Goal: Transaction & Acquisition: Purchase product/service

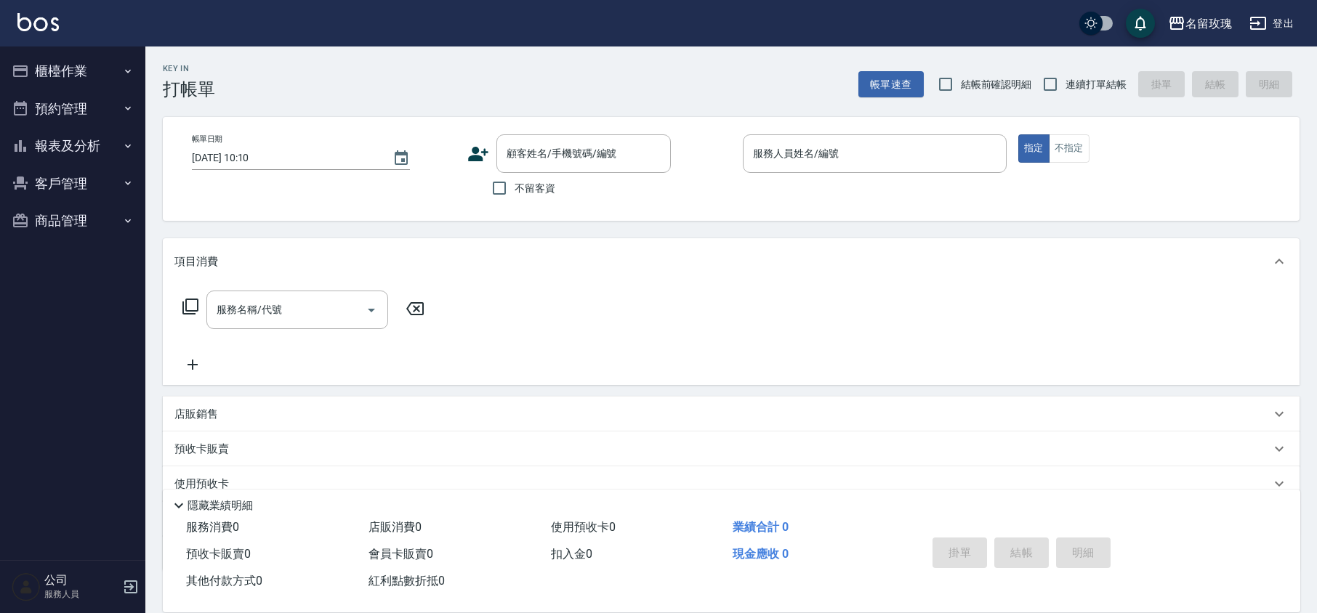
click at [52, 68] on button "櫃檯作業" at bounding box center [73, 71] width 134 height 38
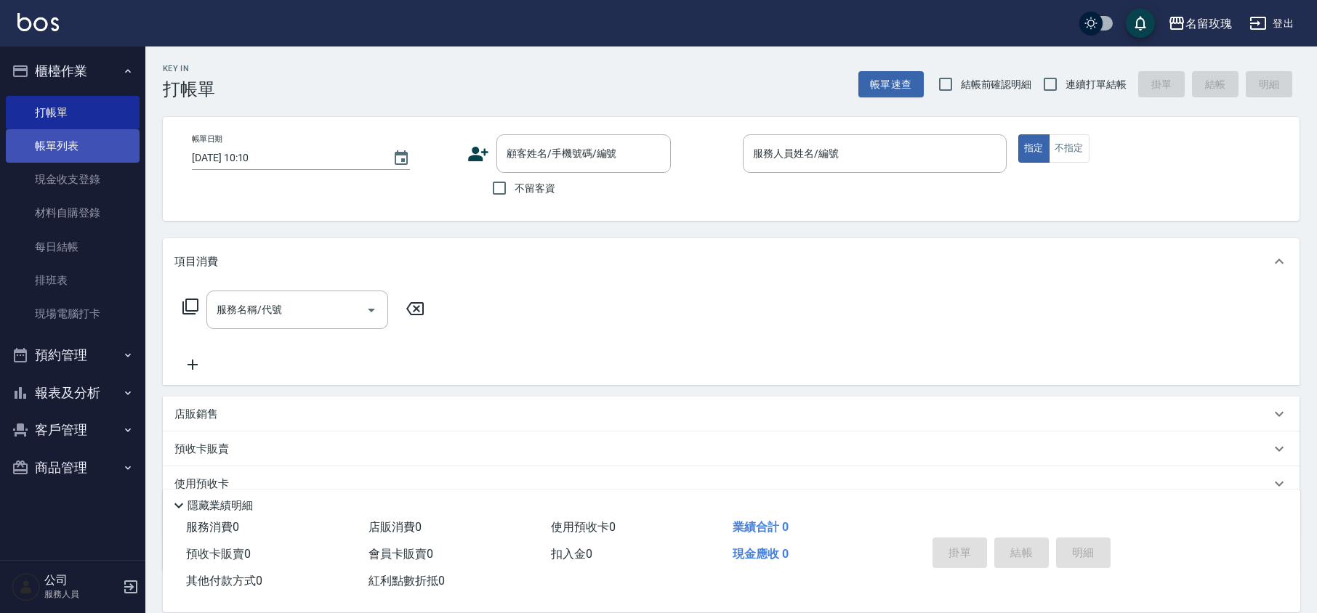
click at [53, 140] on link "帳單列表" at bounding box center [73, 145] width 134 height 33
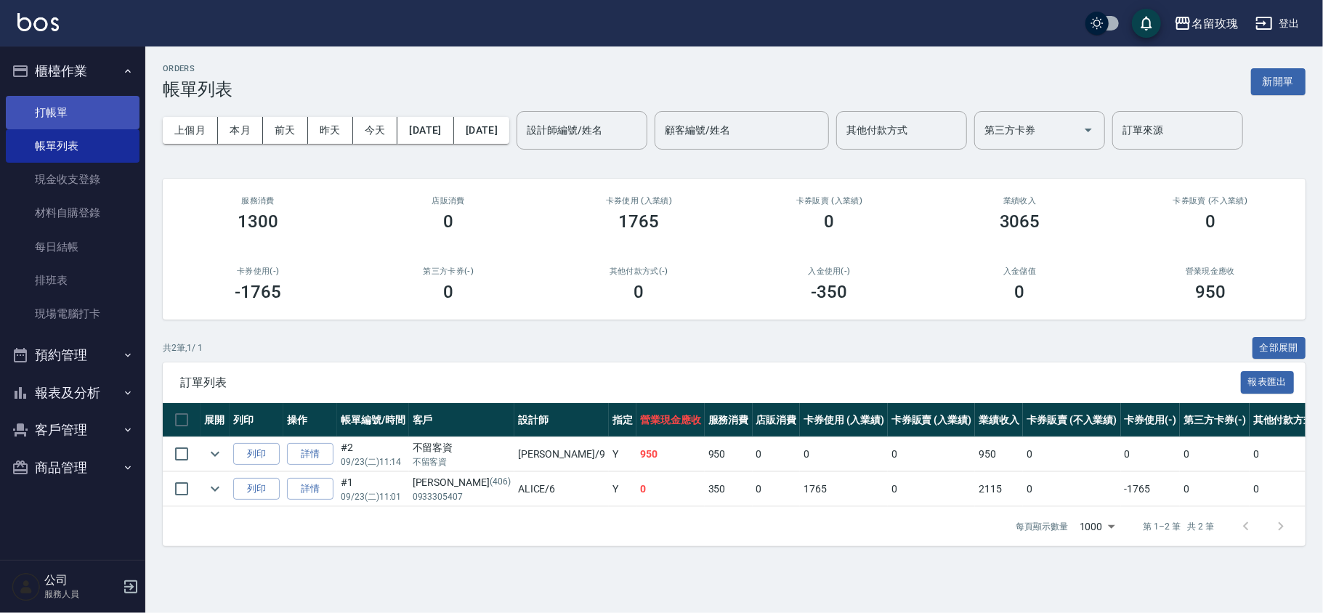
click at [97, 108] on link "打帳單" at bounding box center [73, 112] width 134 height 33
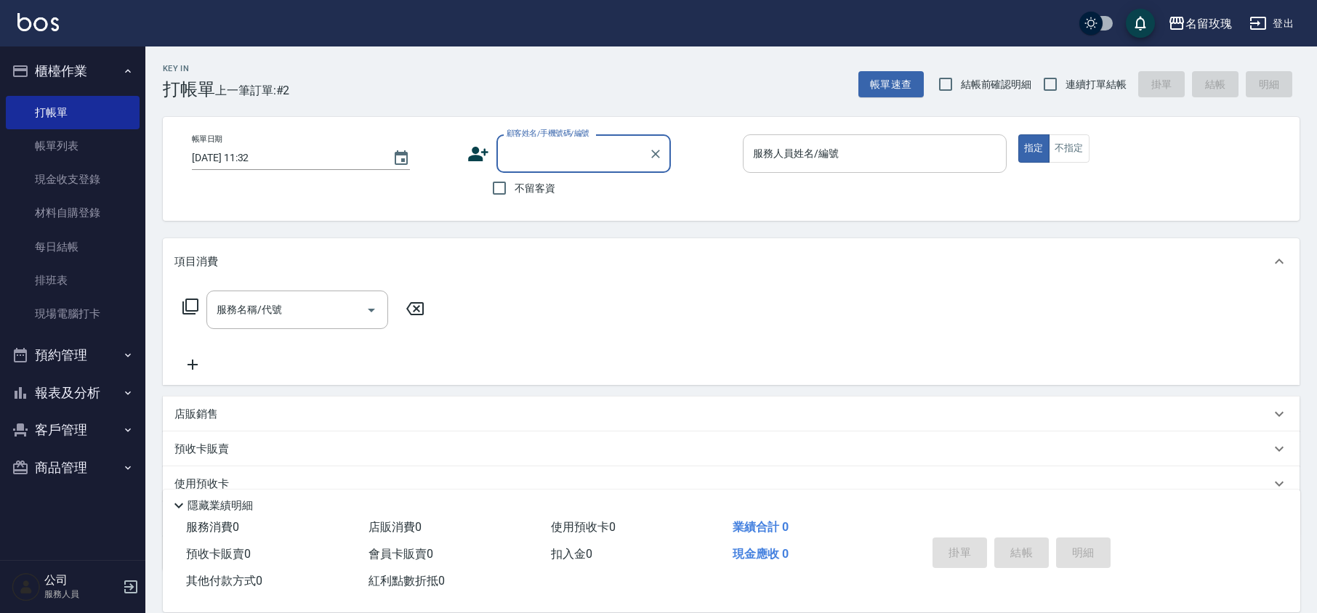
drag, startPoint x: 541, startPoint y: 189, endPoint x: 834, endPoint y: 145, distance: 296.8
click at [539, 189] on span "不留客資" at bounding box center [535, 188] width 41 height 15
click at [862, 147] on input "服務人員姓名/編號" at bounding box center [874, 153] width 251 height 25
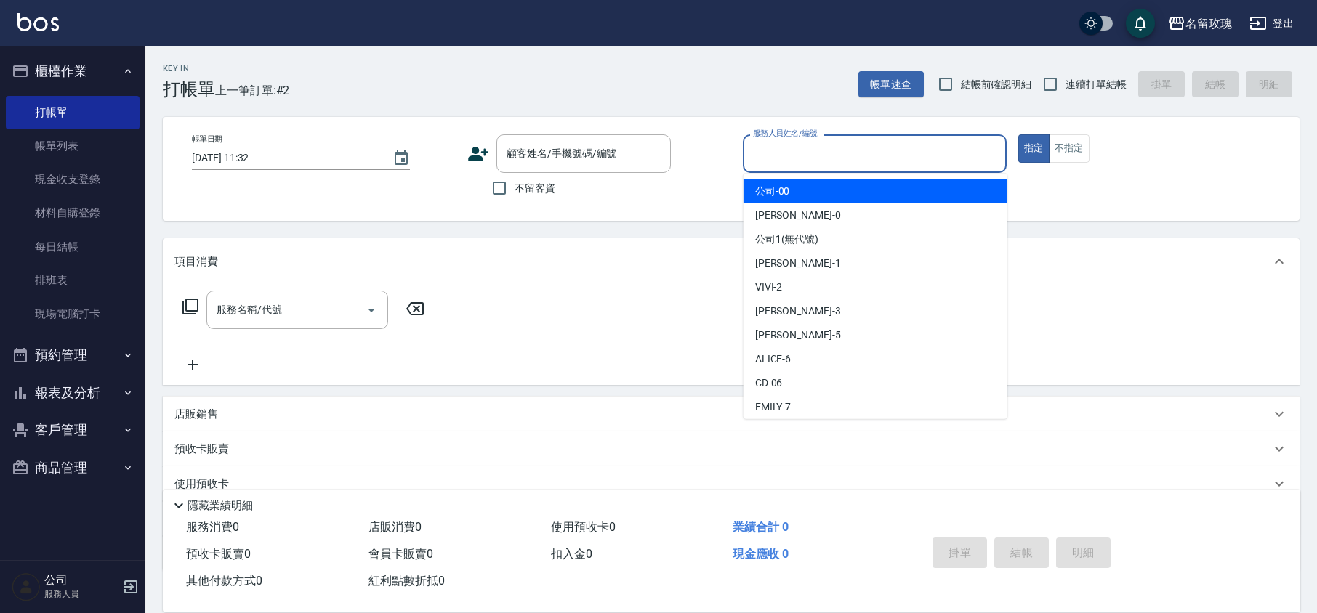
drag, startPoint x: 512, startPoint y: 193, endPoint x: 544, endPoint y: 185, distance: 32.4
click at [513, 193] on input "不留客資" at bounding box center [499, 188] width 31 height 31
checkbox input "true"
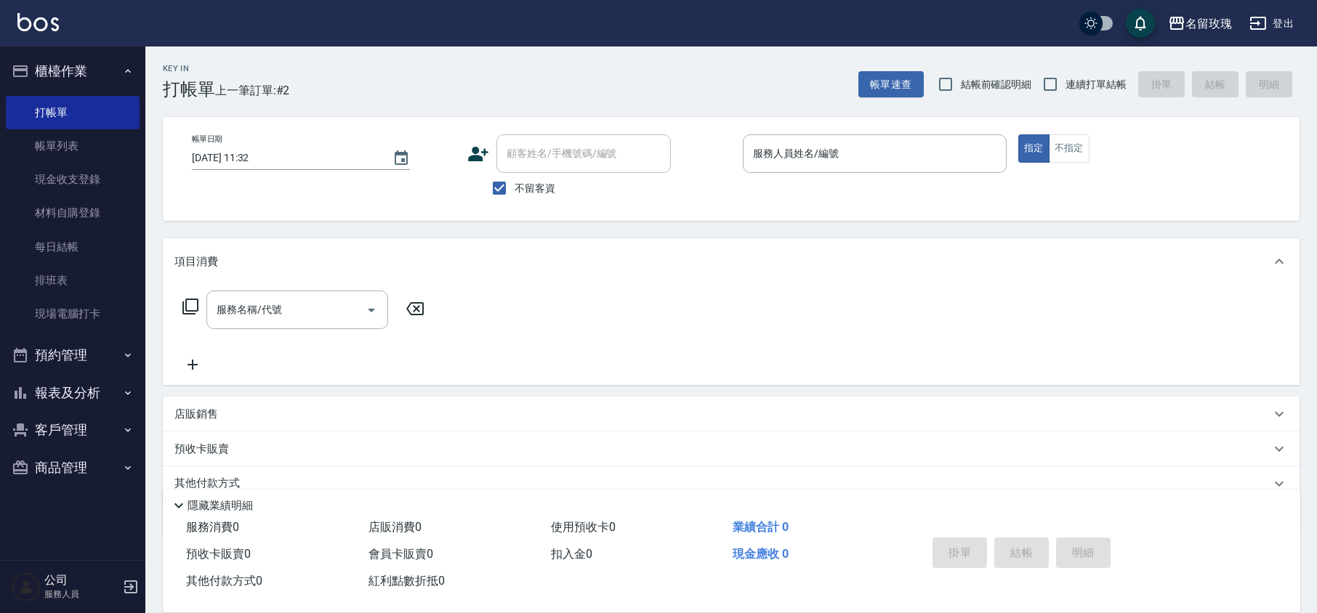
click at [981, 80] on span "結帳前確認明細" at bounding box center [996, 84] width 71 height 15
click at [961, 80] on input "結帳前確認明細" at bounding box center [945, 84] width 31 height 31
checkbox input "true"
click at [1049, 73] on input "連續打單結帳" at bounding box center [1050, 84] width 31 height 31
checkbox input "true"
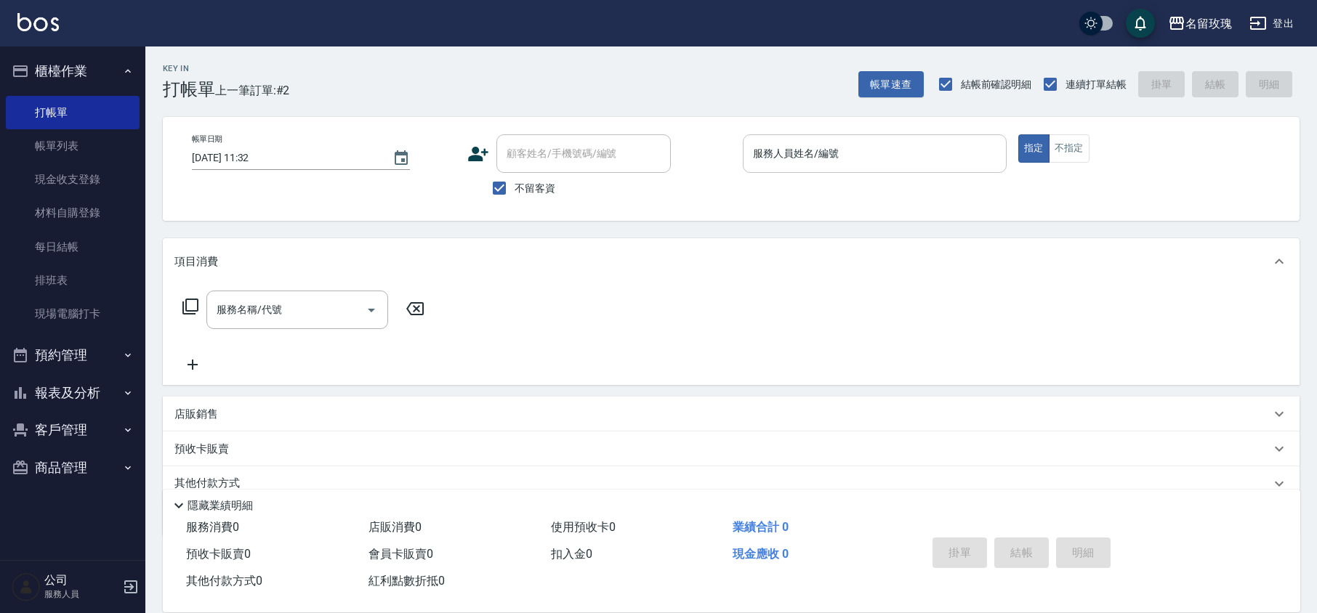
click at [913, 137] on div "服務人員姓名/編號" at bounding box center [875, 153] width 264 height 39
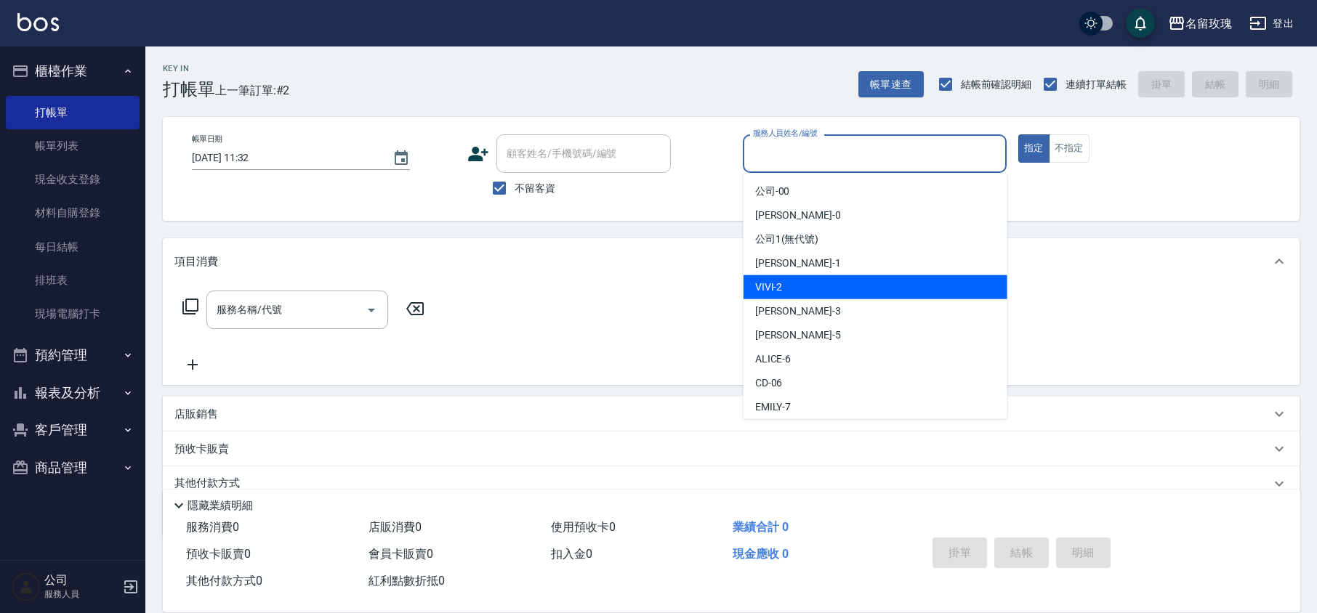
click at [776, 295] on div "VIVI -2" at bounding box center [875, 287] width 264 height 24
type input "VIVI-2"
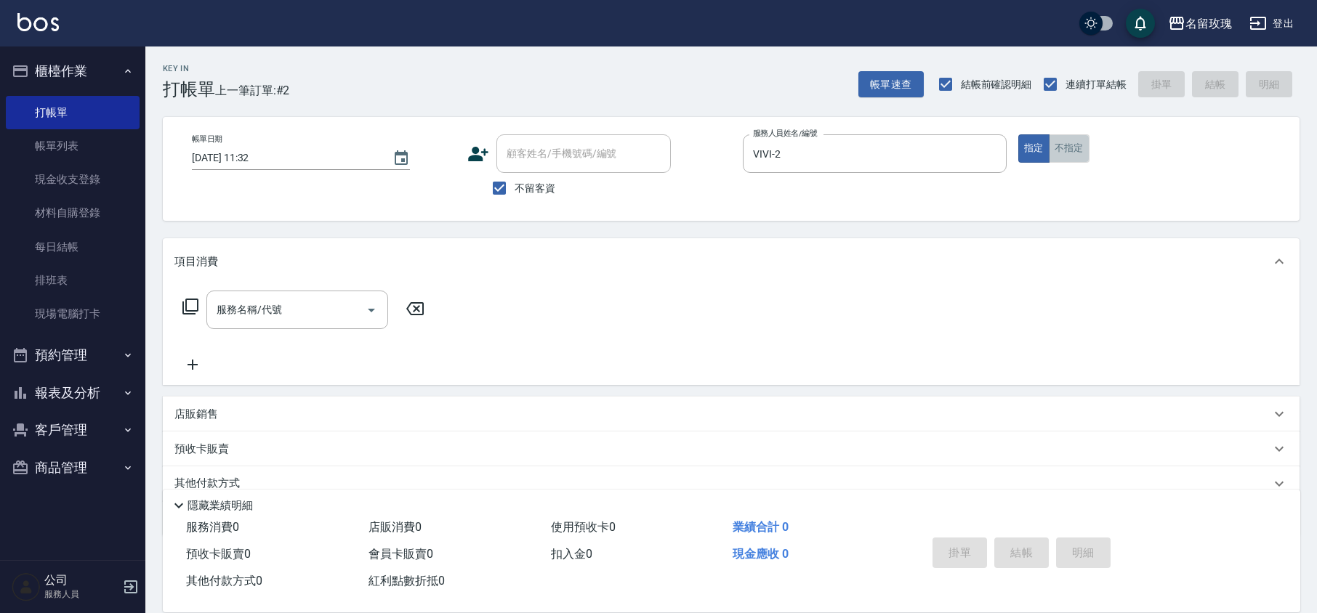
click at [1080, 143] on button "不指定" at bounding box center [1069, 148] width 41 height 28
drag, startPoint x: 251, startPoint y: 304, endPoint x: 278, endPoint y: 320, distance: 31.3
click at [251, 304] on div "服務名稱/代號 服務名稱/代號" at bounding box center [297, 310] width 182 height 39
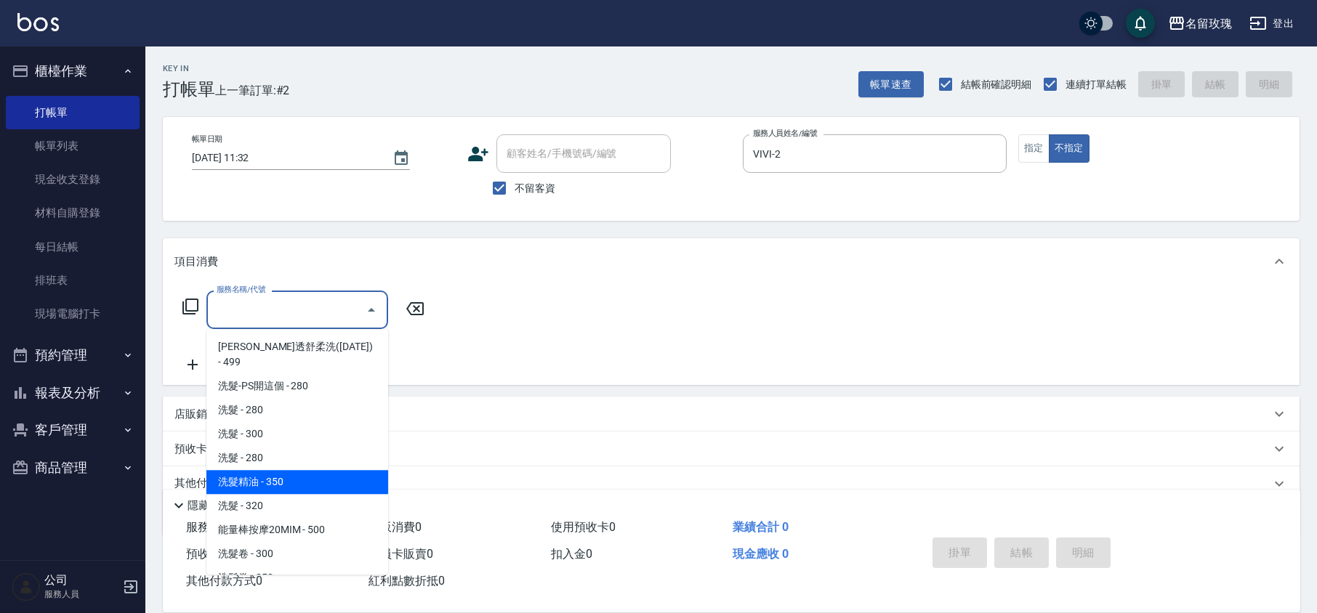
click at [289, 470] on span "洗髮精油 - 350" at bounding box center [297, 482] width 182 height 24
type input "洗髮精油(206)"
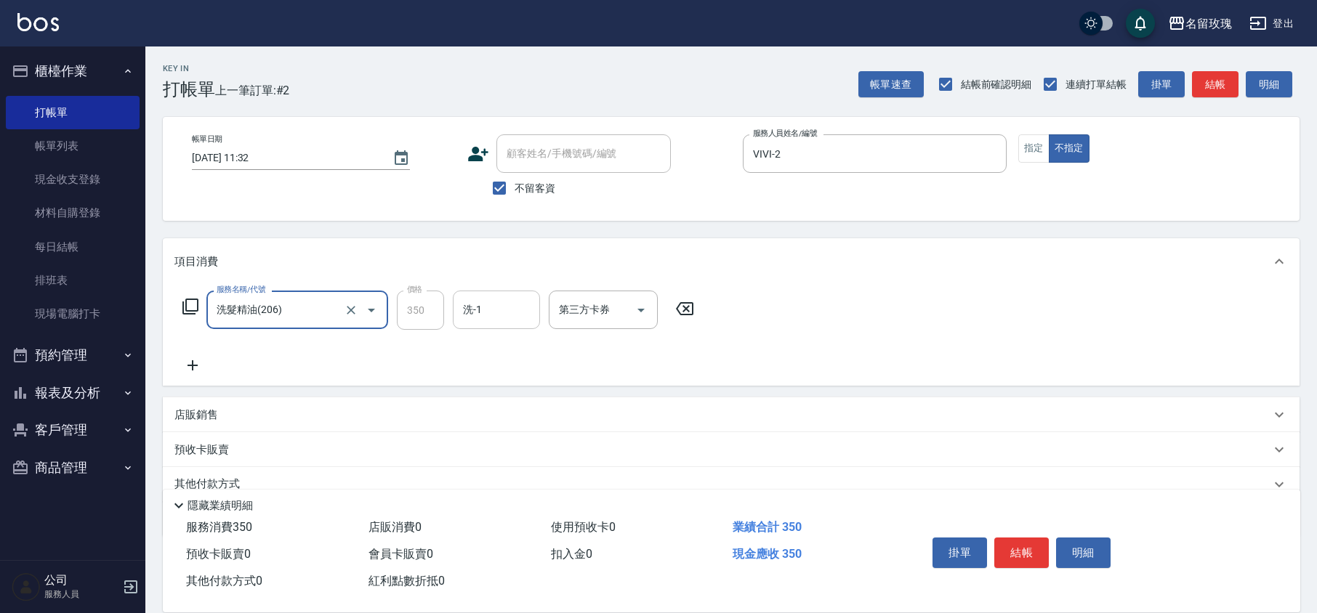
click at [477, 301] on div "洗-1 洗-1" at bounding box center [496, 310] width 87 height 39
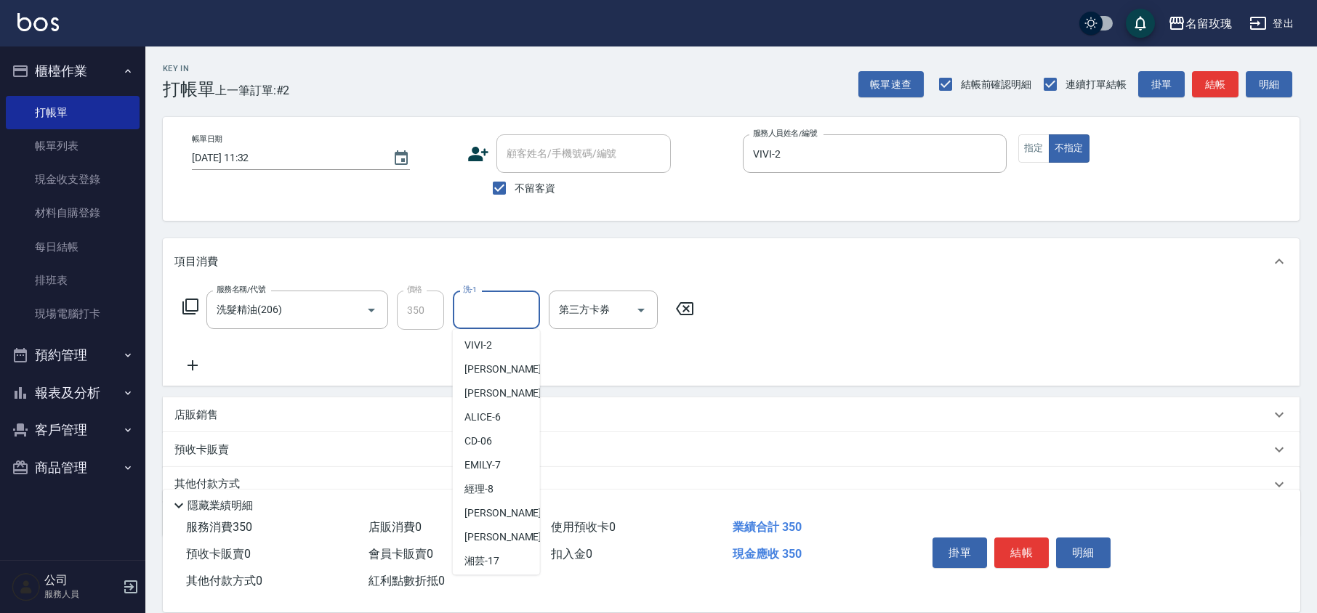
scroll to position [286, 0]
click at [490, 390] on span "湘芸 -17" at bounding box center [481, 389] width 35 height 15
type input "湘芸-17"
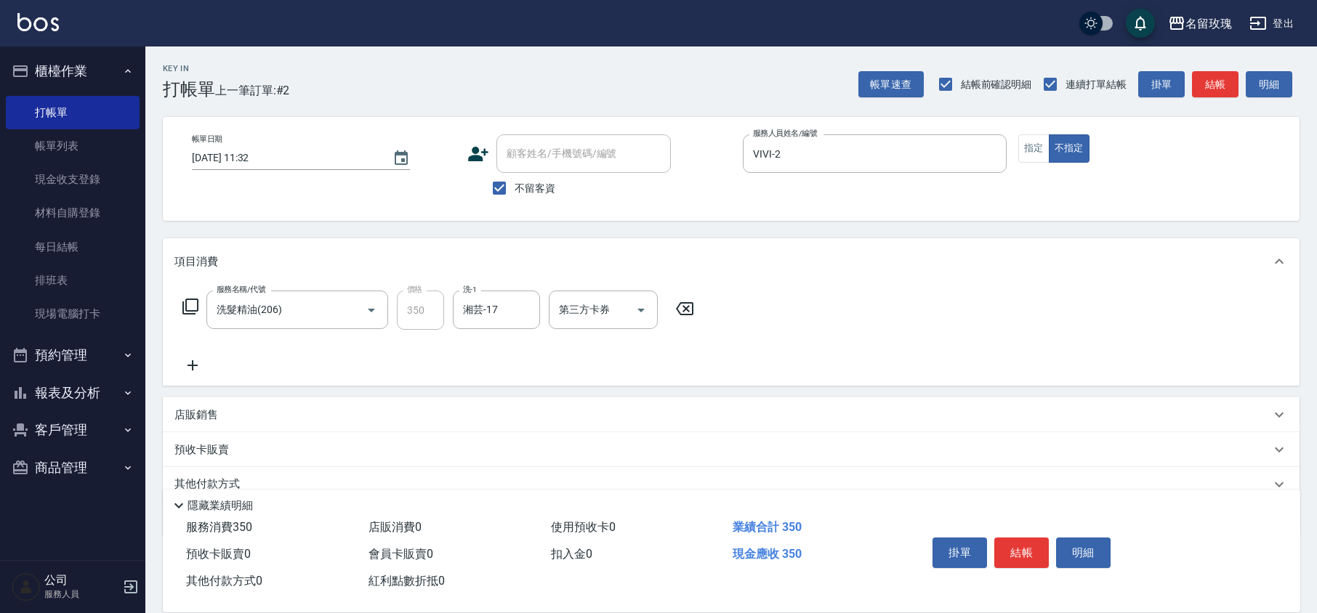
click at [179, 368] on icon at bounding box center [192, 365] width 36 height 17
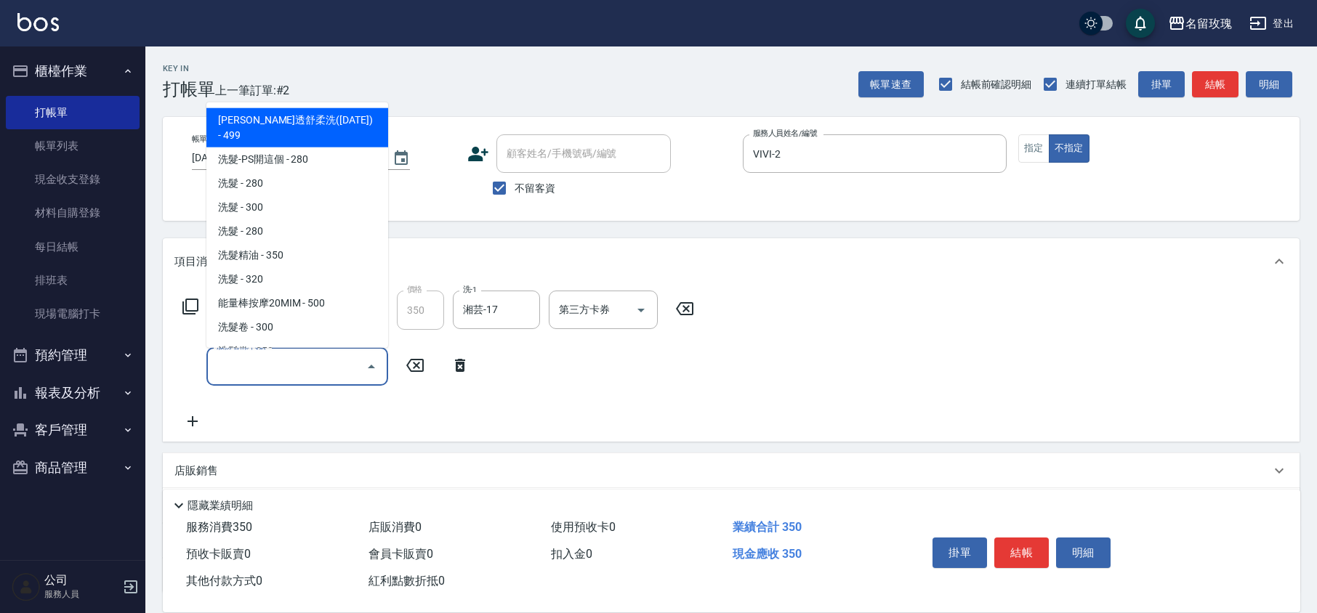
click at [277, 374] on input "服務名稱/代號" at bounding box center [286, 366] width 147 height 25
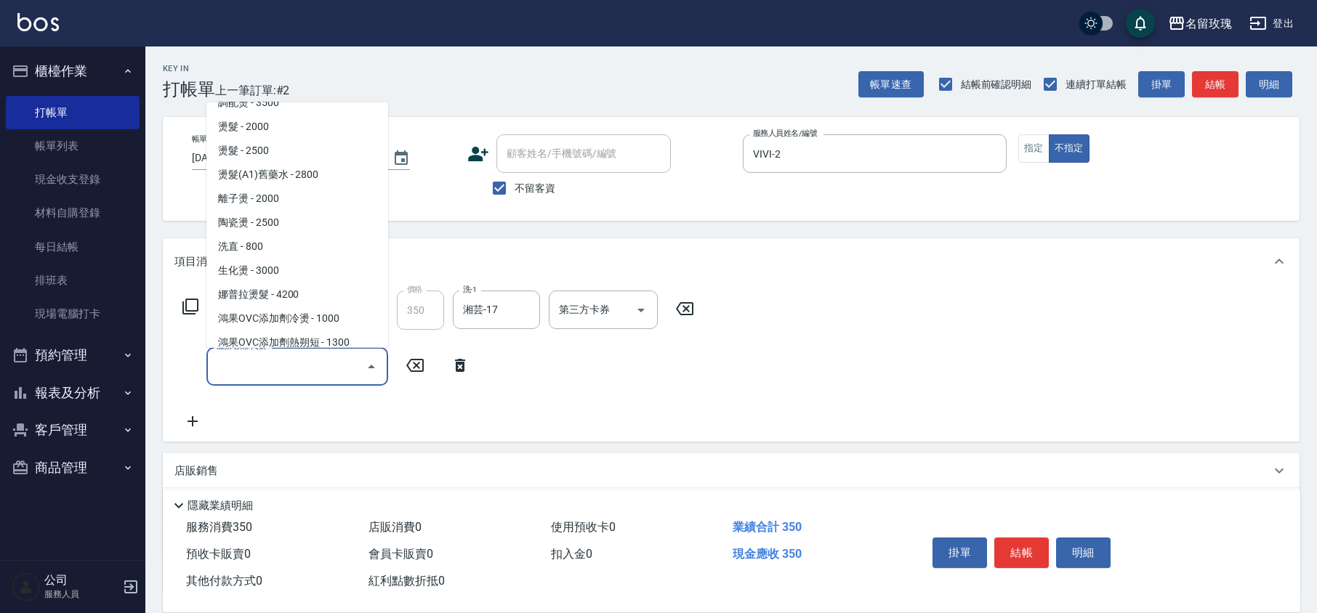
scroll to position [581, 0]
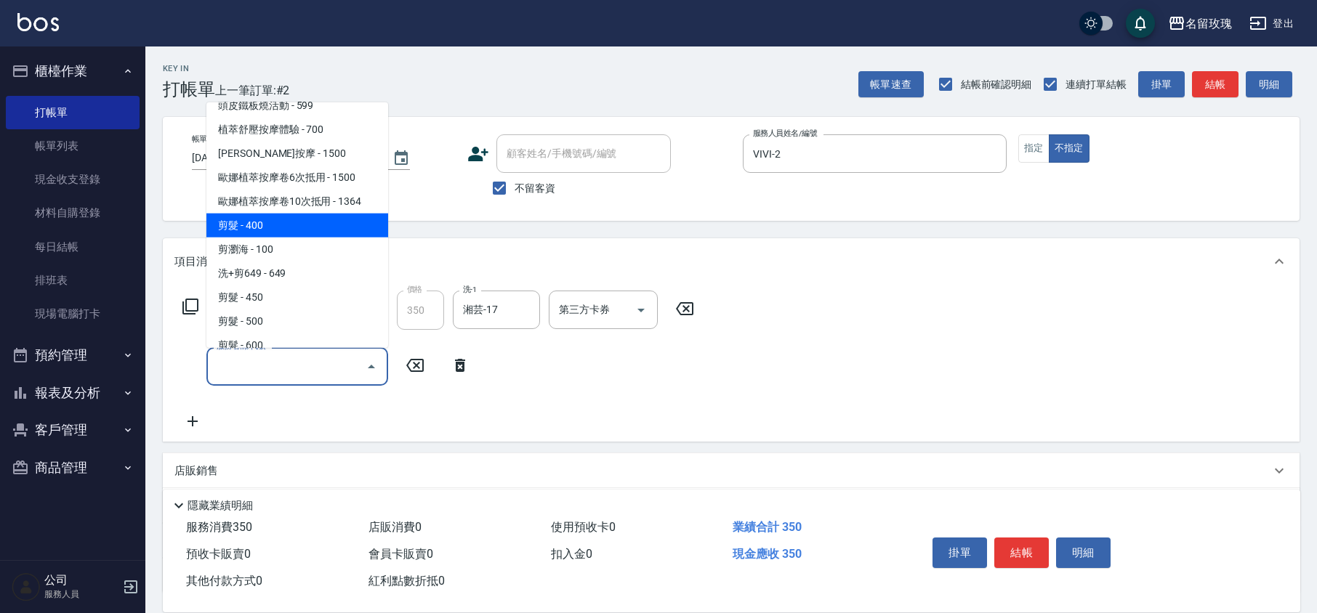
click at [271, 217] on span "剪髮 - 400" at bounding box center [297, 226] width 182 height 24
type input "剪髮(301)"
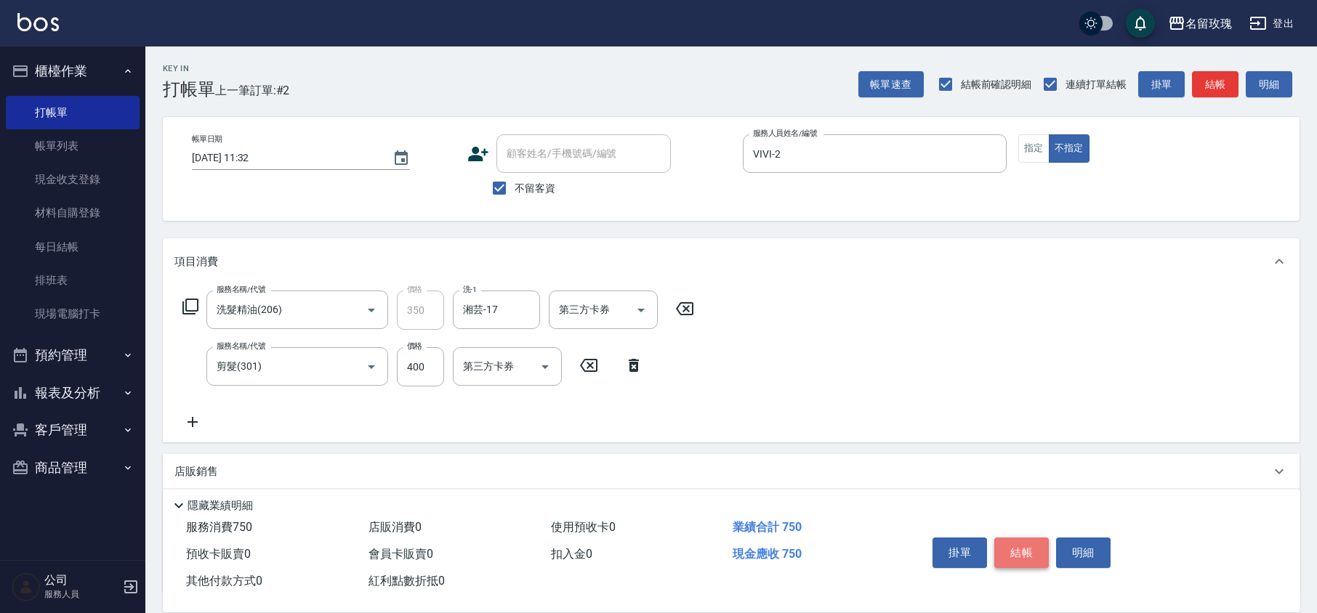
click at [1004, 545] on button "結帳" at bounding box center [1021, 553] width 55 height 31
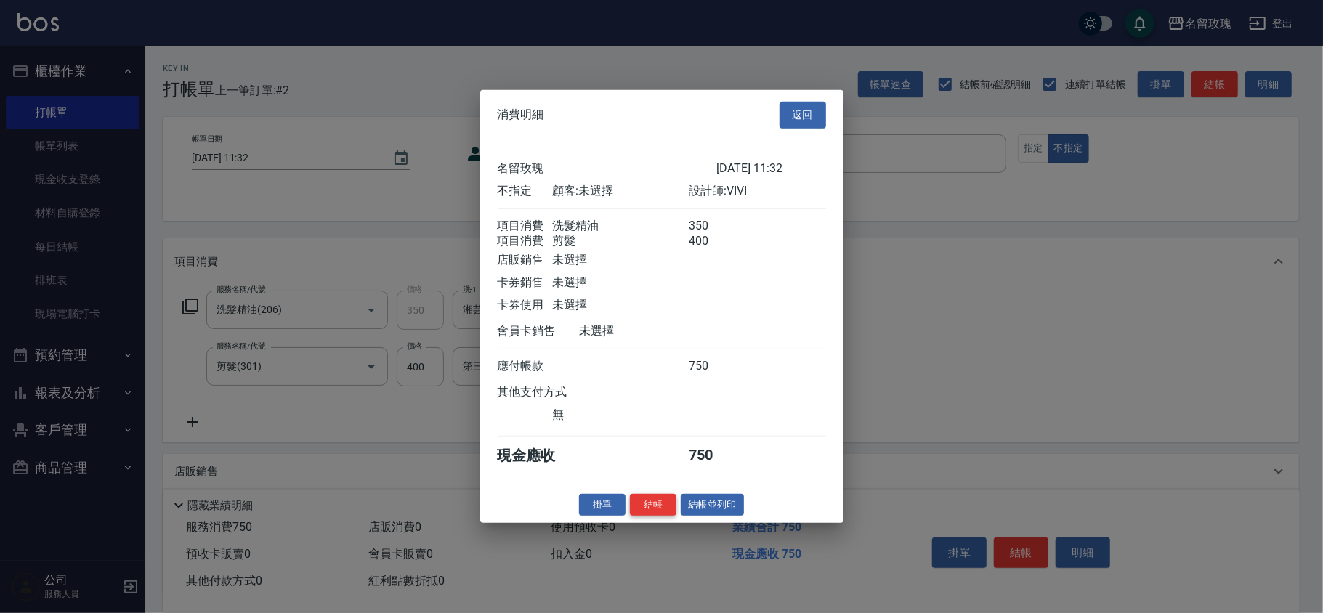
click at [657, 516] on button "結帳" at bounding box center [653, 504] width 47 height 23
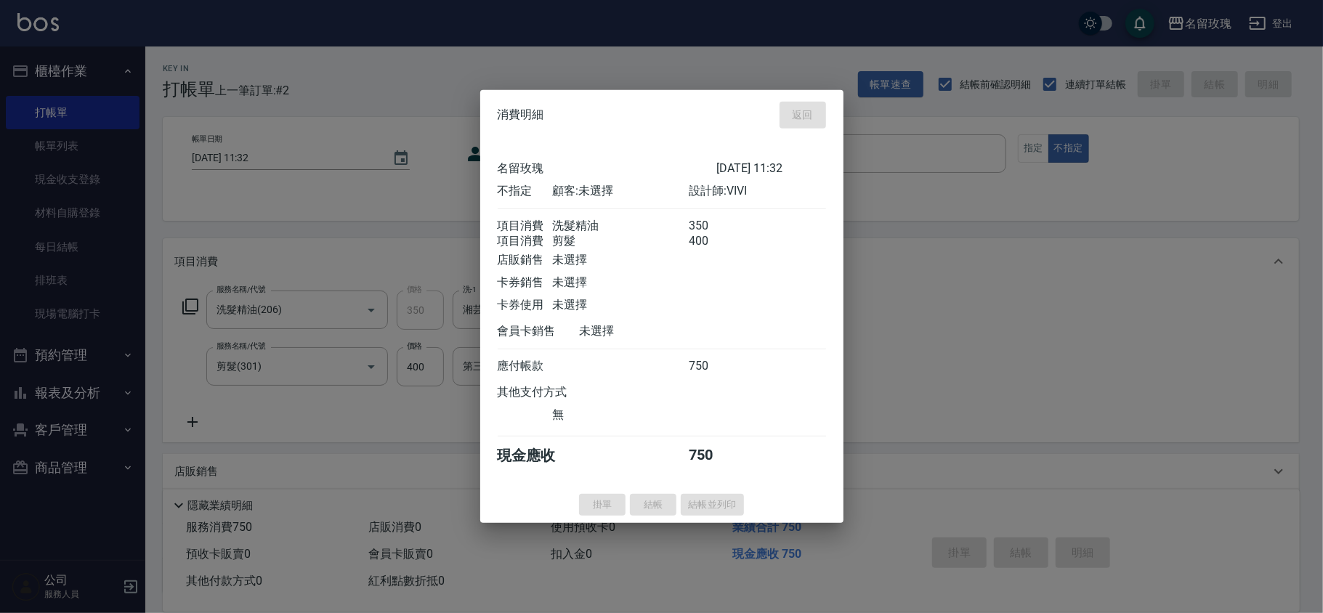
type input "[DATE] 11:33"
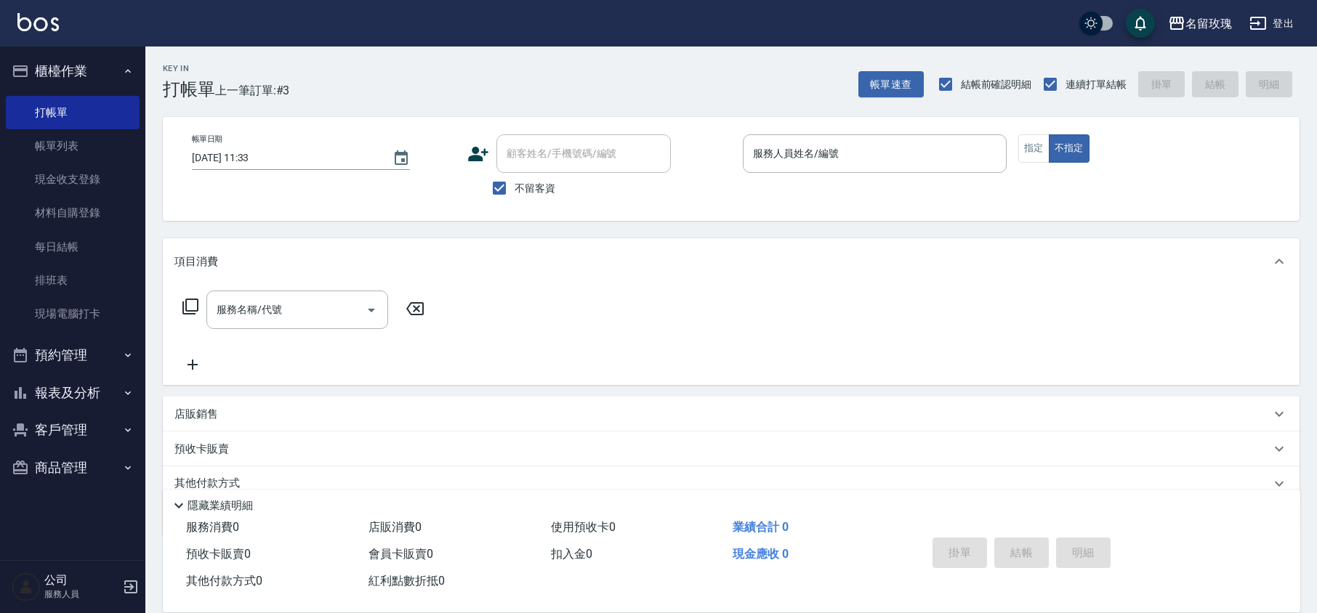
click at [551, 183] on span "不留客資" at bounding box center [535, 188] width 41 height 15
click at [515, 183] on input "不留客資" at bounding box center [499, 188] width 31 height 31
checkbox input "false"
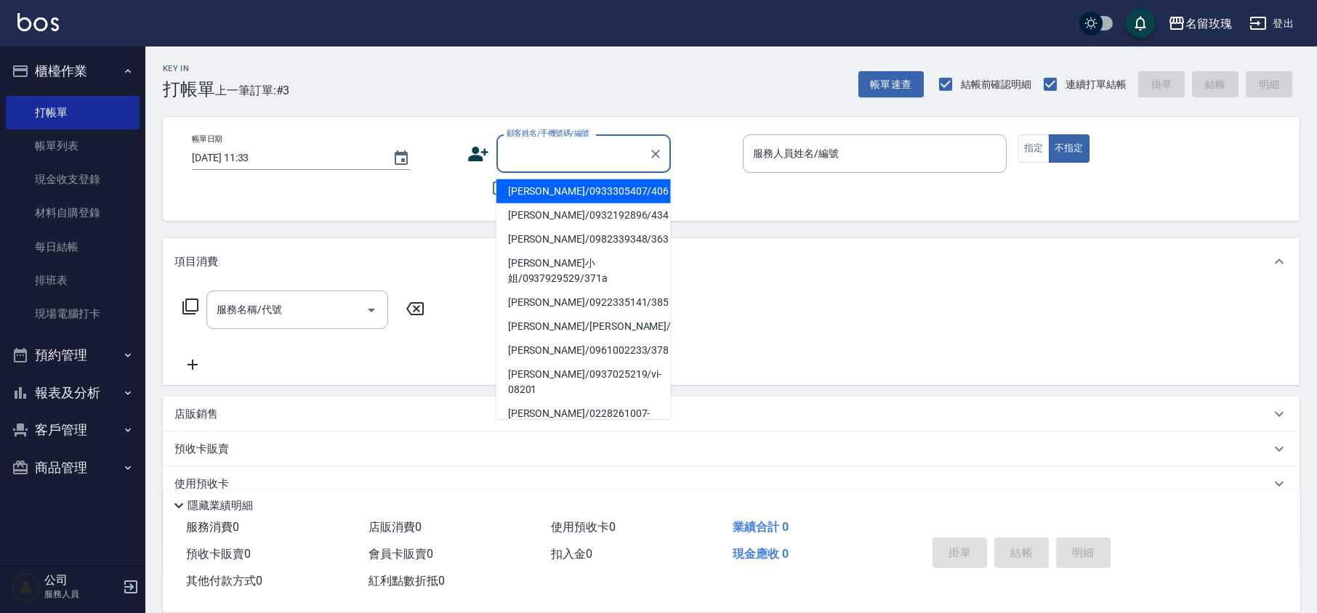
click at [547, 149] on input "顧客姓名/手機號碼/編號" at bounding box center [573, 153] width 140 height 25
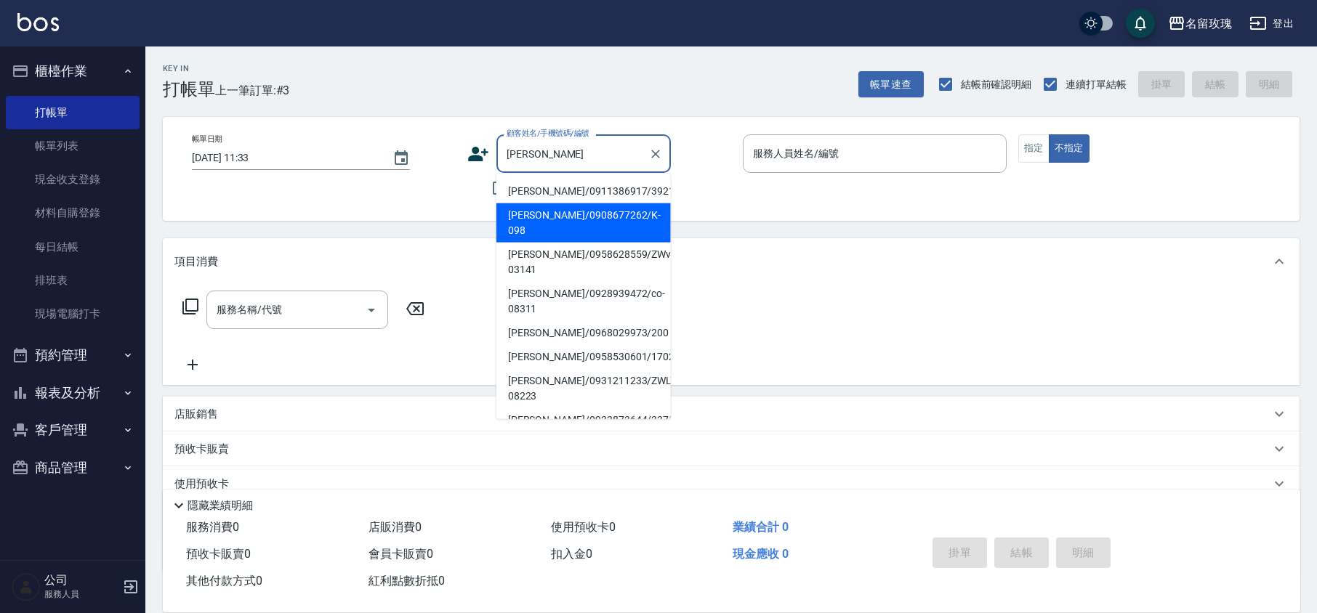
click at [553, 209] on li "[PERSON_NAME]/0908677262/K-098" at bounding box center [583, 222] width 174 height 39
type input "[PERSON_NAME]/0908677262/K-098"
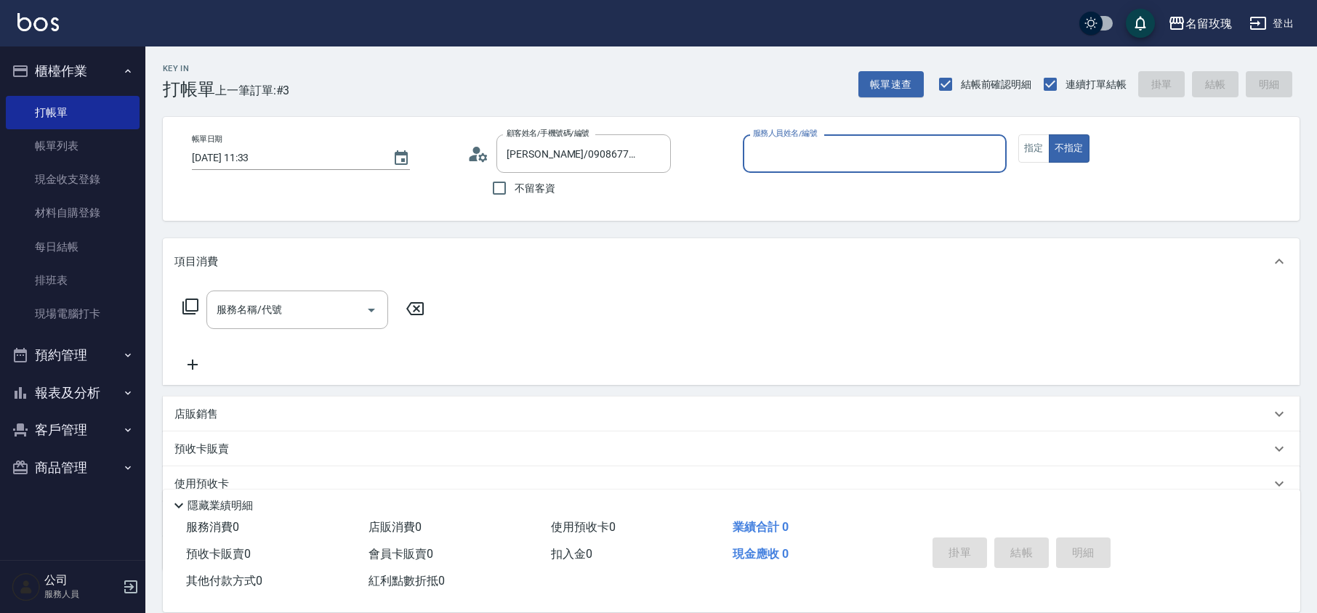
type input "KELLY-5"
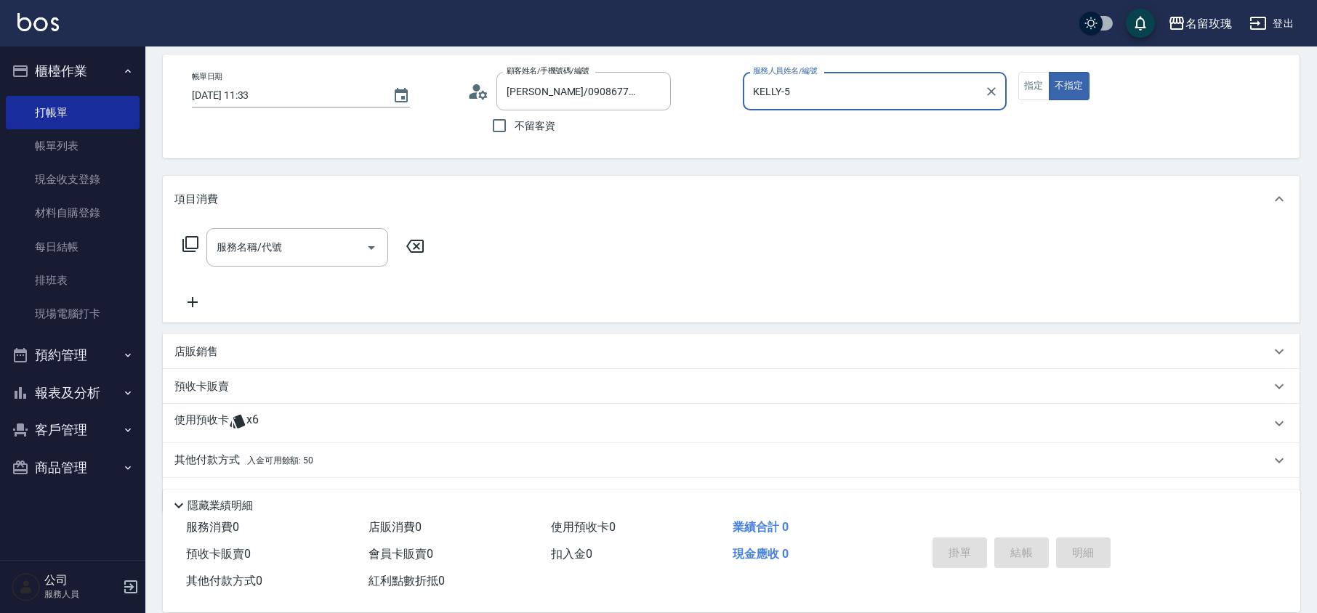
scroll to position [97, 0]
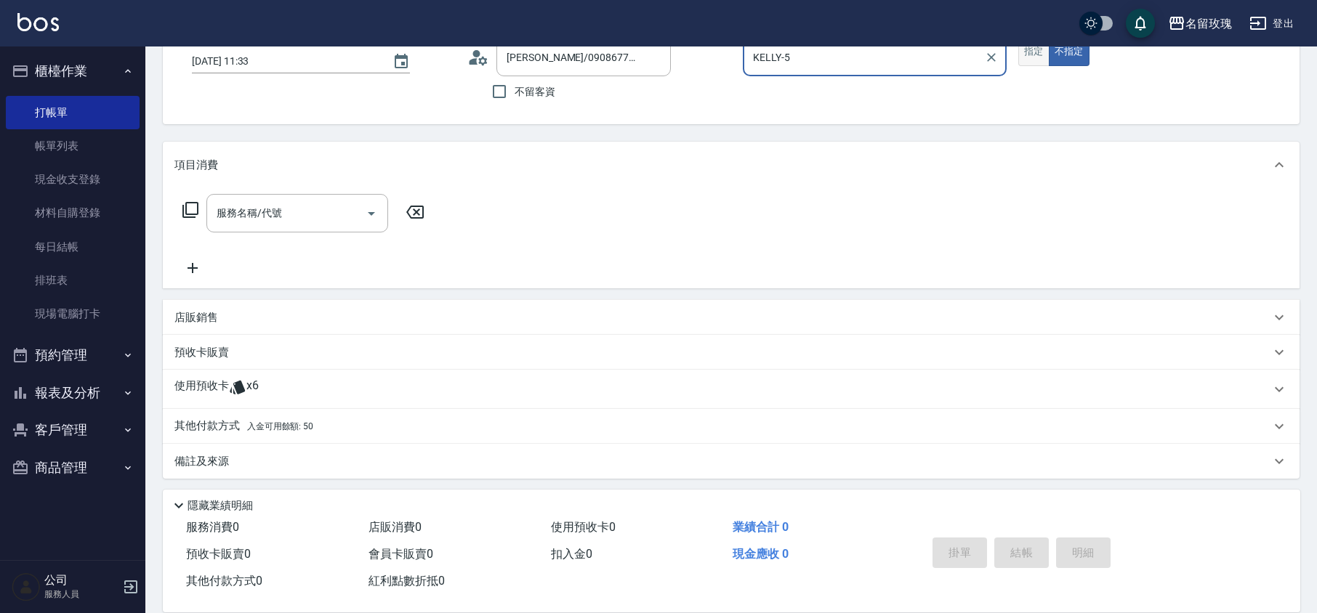
click at [1033, 61] on button "指定" at bounding box center [1033, 52] width 31 height 28
click at [256, 379] on span "x6" at bounding box center [252, 390] width 12 height 22
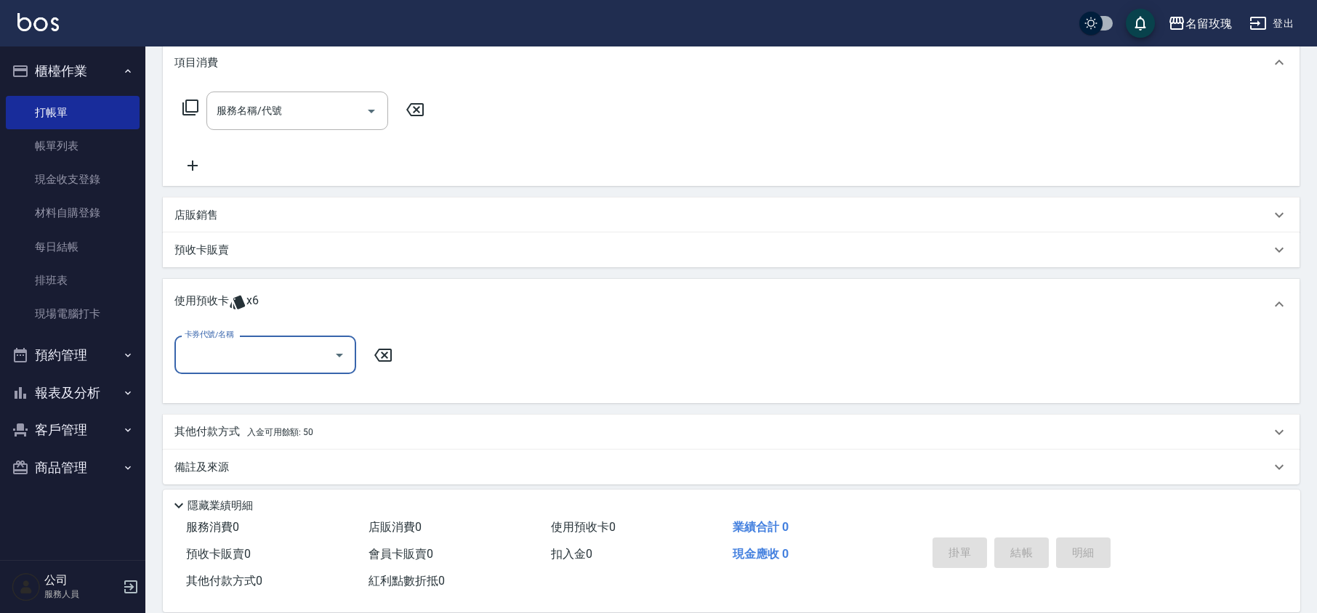
scroll to position [202, 0]
click at [347, 344] on icon "Open" at bounding box center [339, 352] width 17 height 17
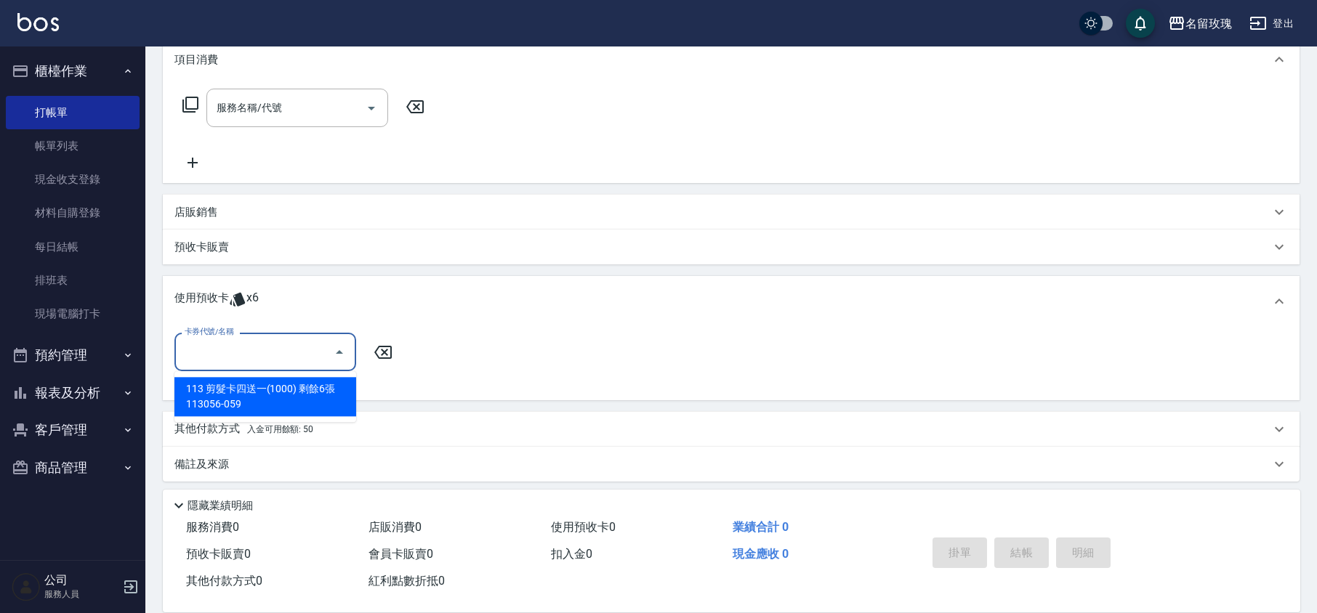
click at [300, 388] on div "113 剪髮卡四送一(1000) 剩餘6張 113056-059" at bounding box center [265, 396] width 182 height 39
type input "113 剪髮卡四送一[PHONE_NUMBER]"
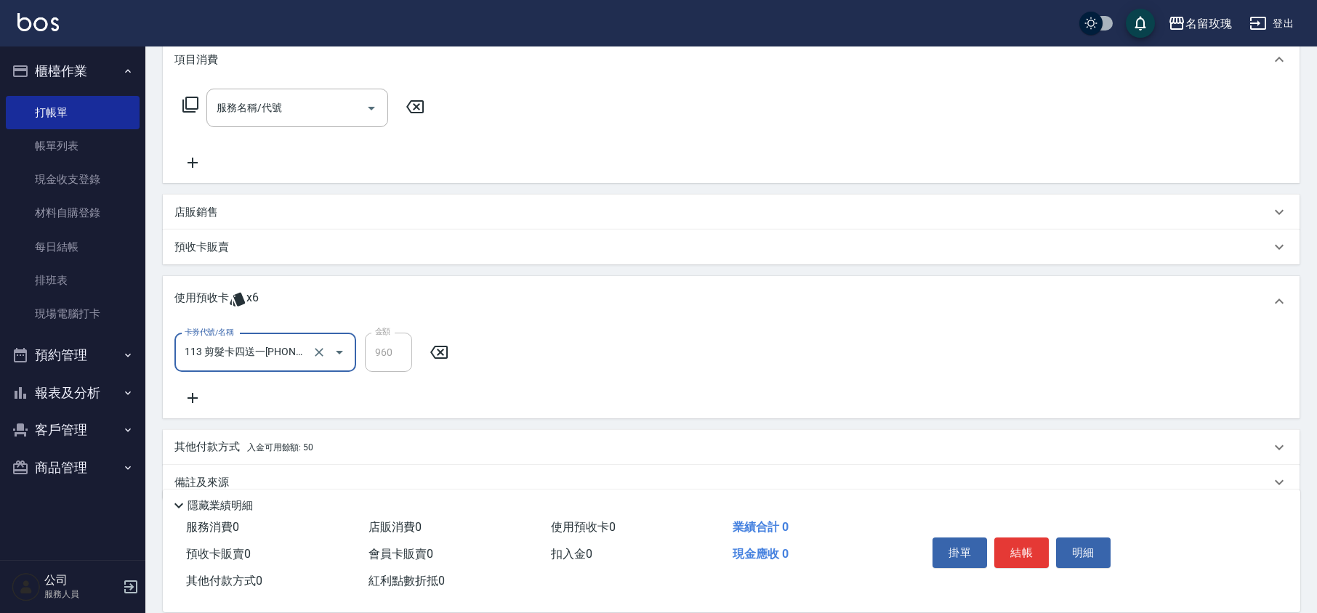
click at [387, 385] on div "卡券代號/名稱 113 剪髮卡四送一[PHONE_NUMBER] 卡券代號/名稱 金額 960 金額" at bounding box center [730, 370] width 1113 height 74
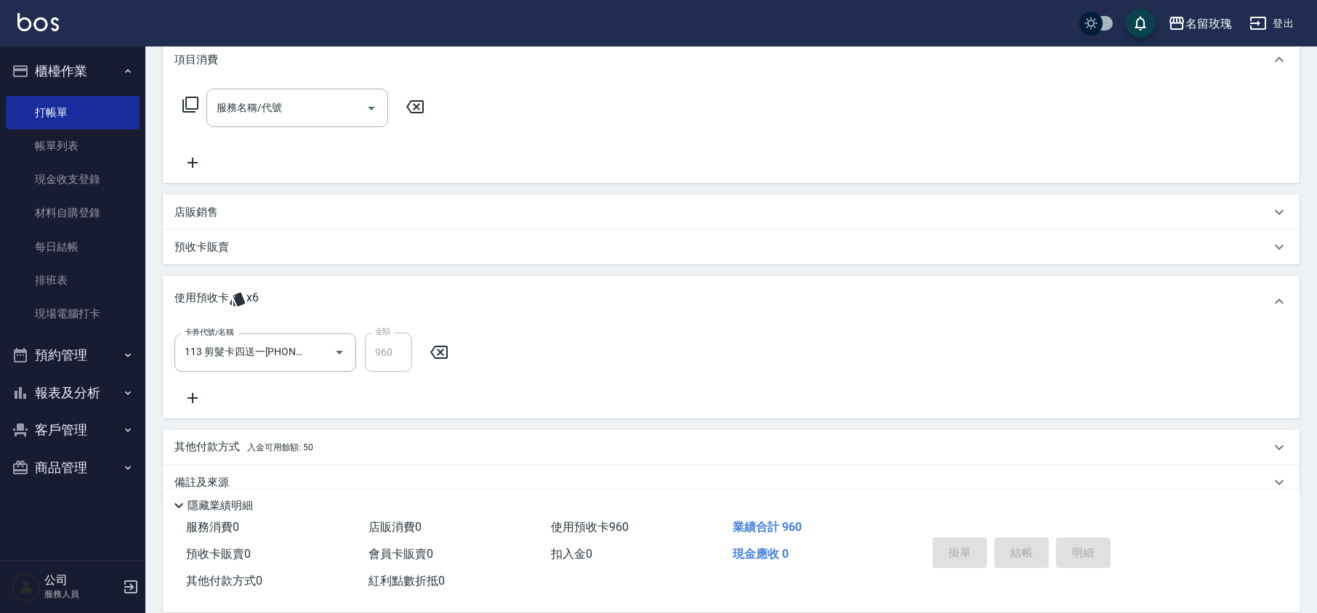
type input "[DATE] 11:41"
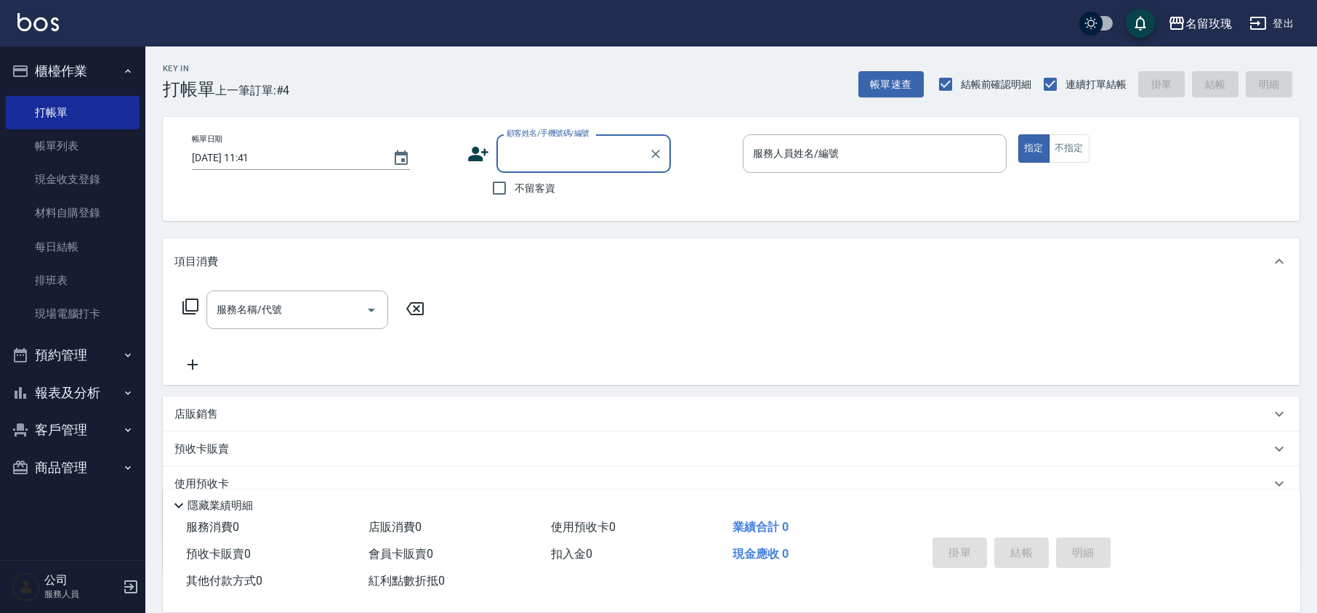
click at [65, 73] on button "櫃檯作業" at bounding box center [73, 71] width 134 height 38
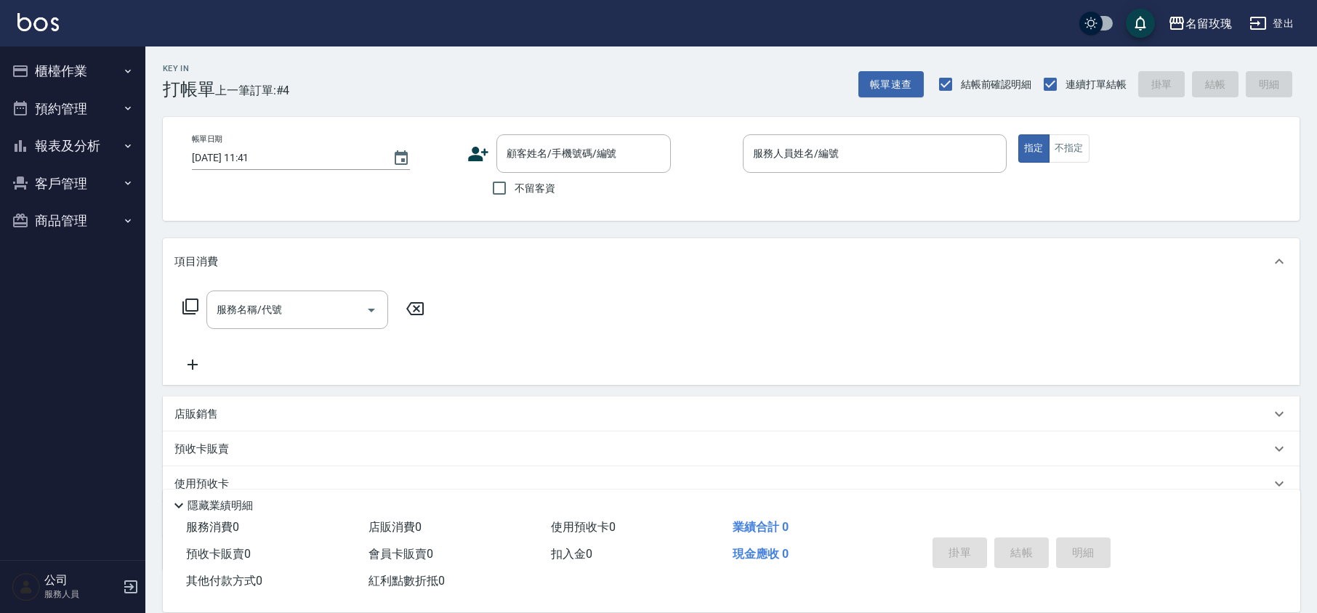
click at [403, 73] on div "Key In 打帳單 上一筆訂單:#4 帳單速查 結帳前確認明細 連續打單結帳 掛單 結帳 明細" at bounding box center [722, 73] width 1154 height 53
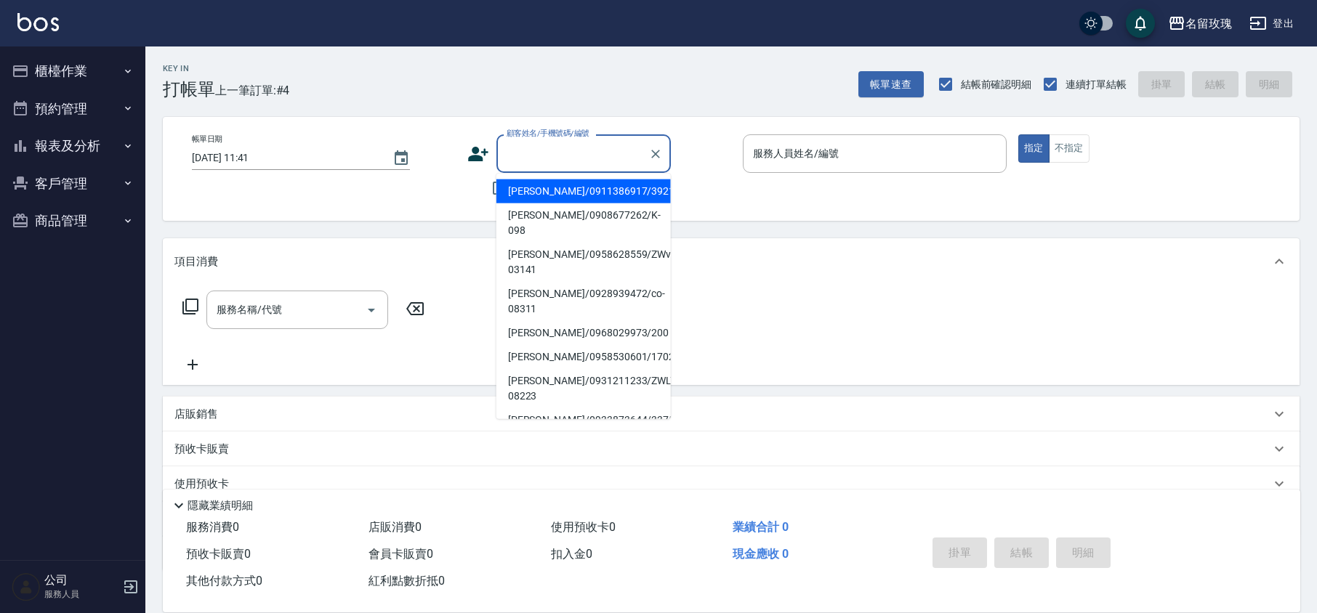
click at [535, 141] on div "顧客姓名/手機號碼/編號 顧客姓名/手機號碼/編號" at bounding box center [583, 153] width 174 height 39
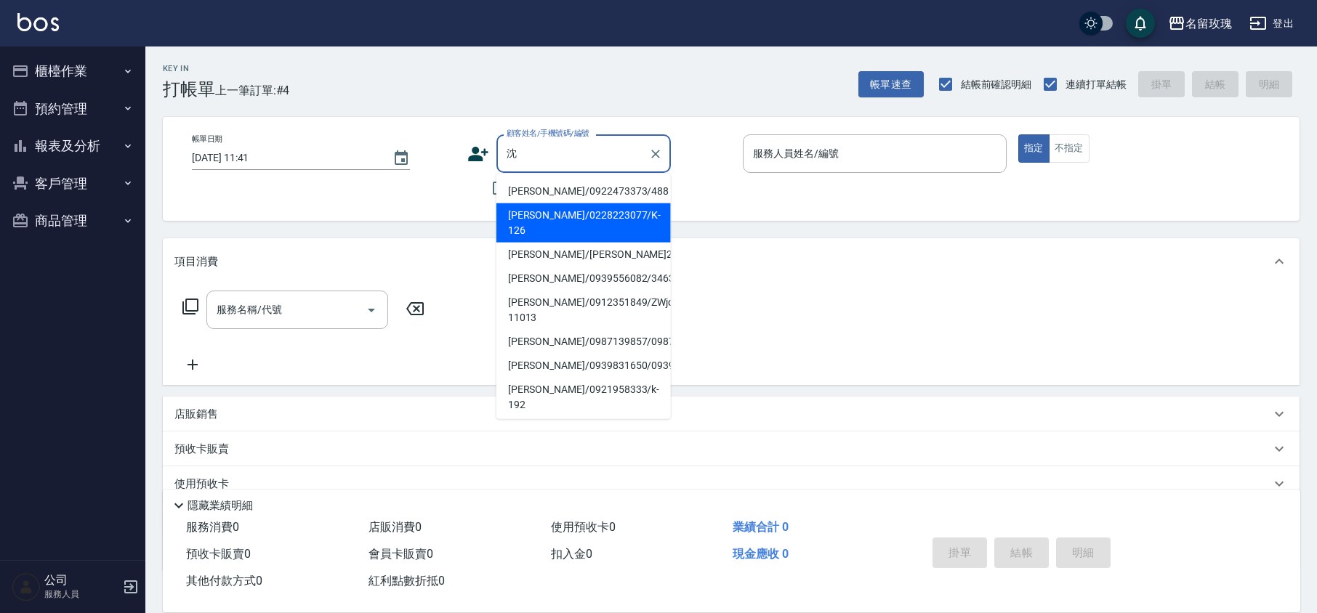
click at [548, 214] on li "[PERSON_NAME]/0228223077/K-126" at bounding box center [583, 222] width 174 height 39
type input "[PERSON_NAME]/0228223077/K-126"
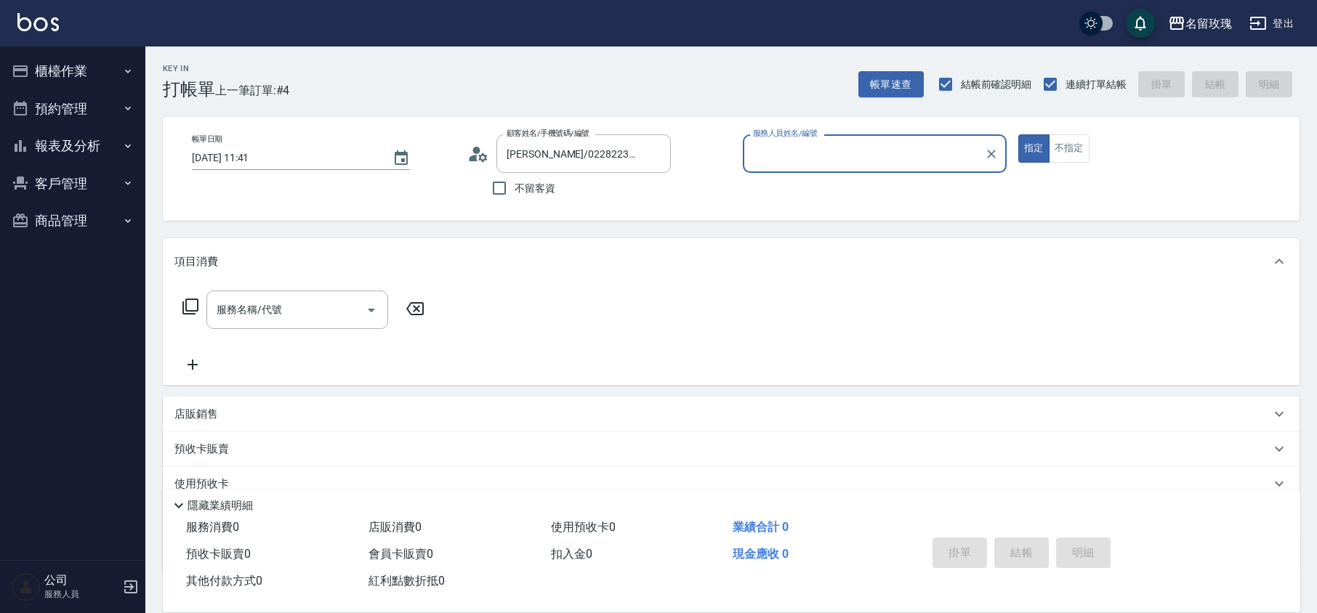
type input "KELLY-5"
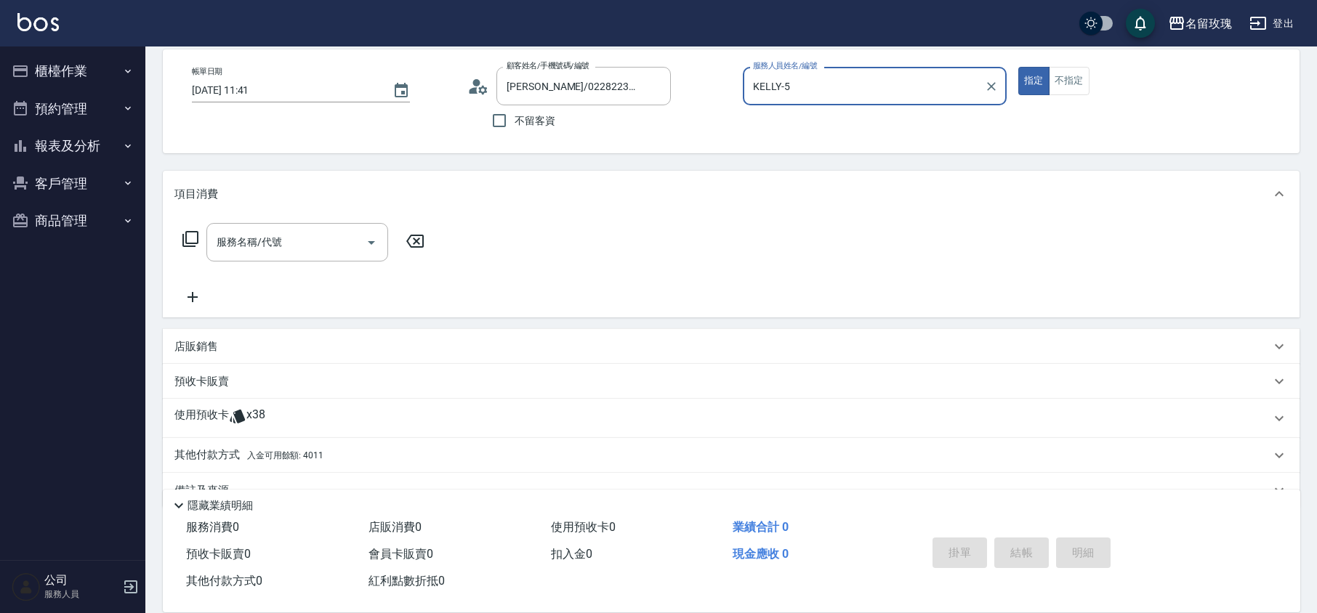
scroll to position [99, 0]
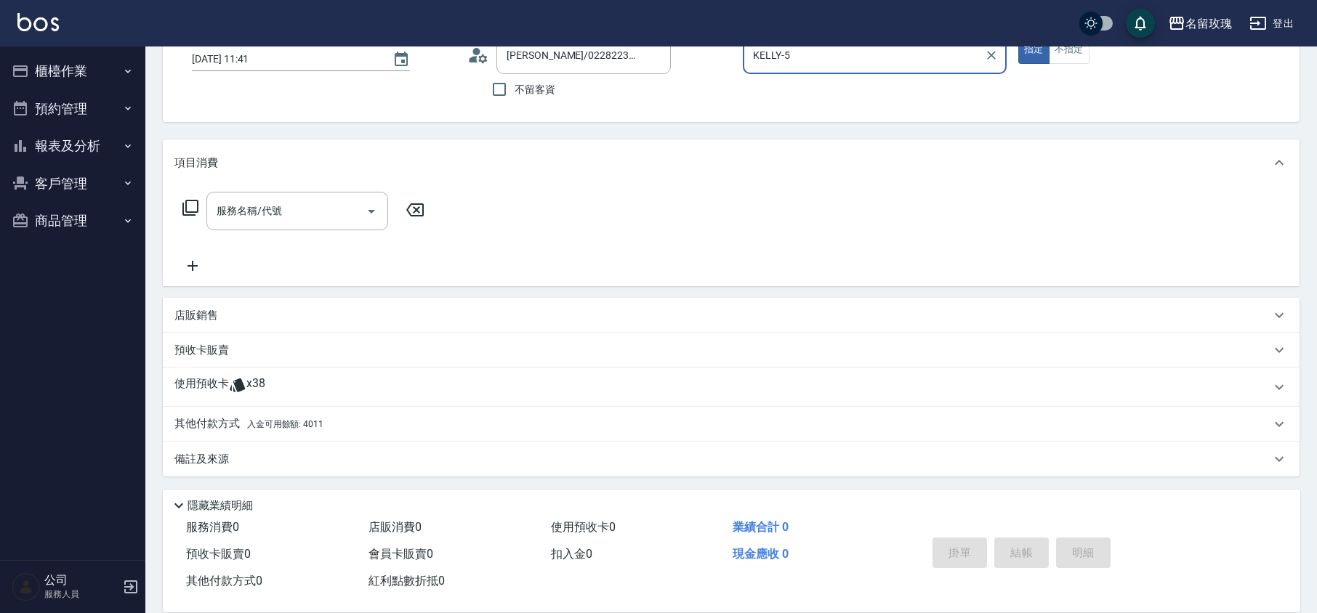
click at [283, 376] on div "使用預收卡 x38" at bounding box center [722, 387] width 1096 height 22
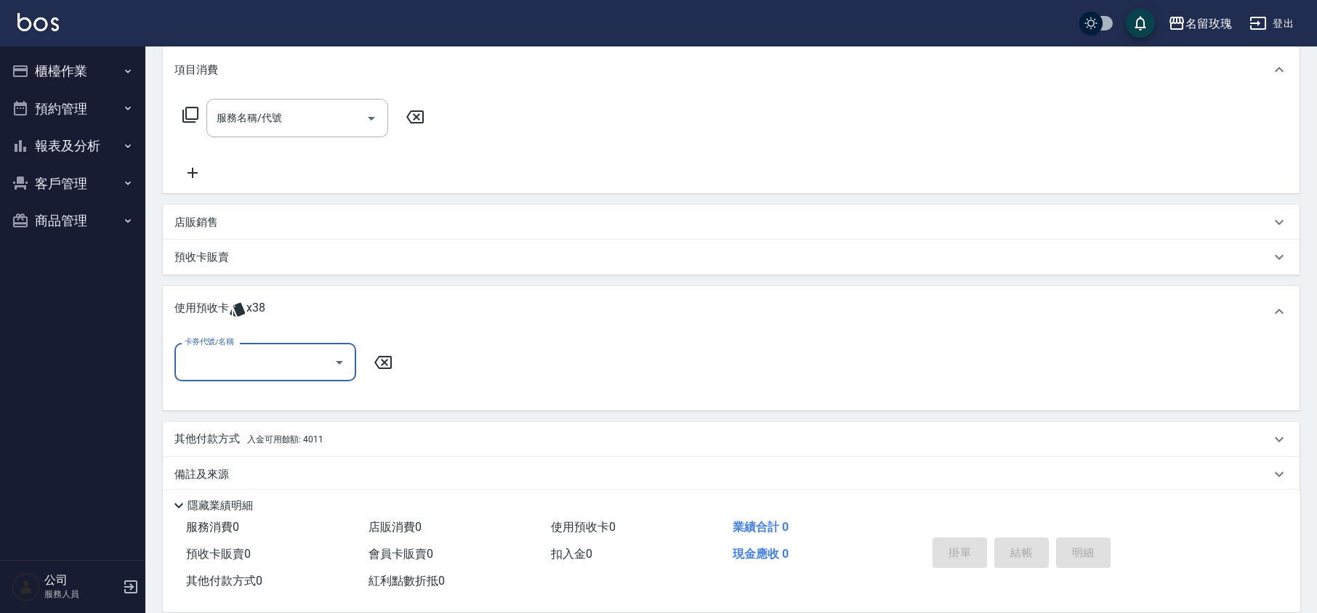
scroll to position [199, 0]
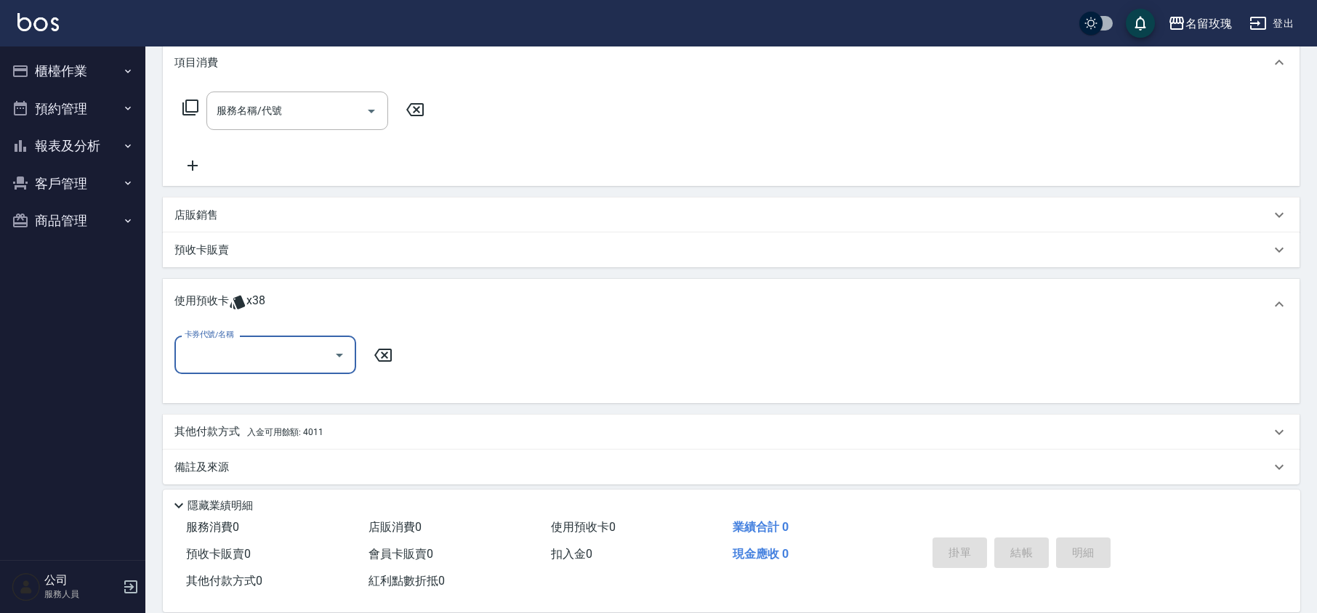
click at [321, 347] on input "卡券代號/名稱" at bounding box center [254, 354] width 147 height 25
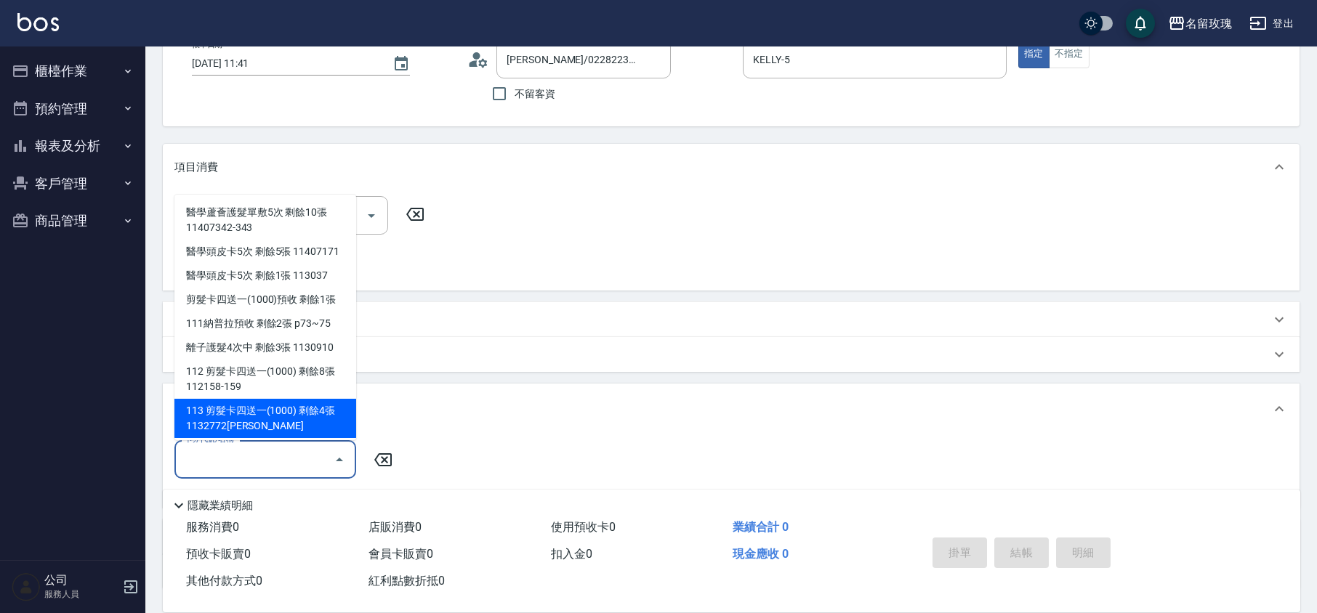
scroll to position [0, 0]
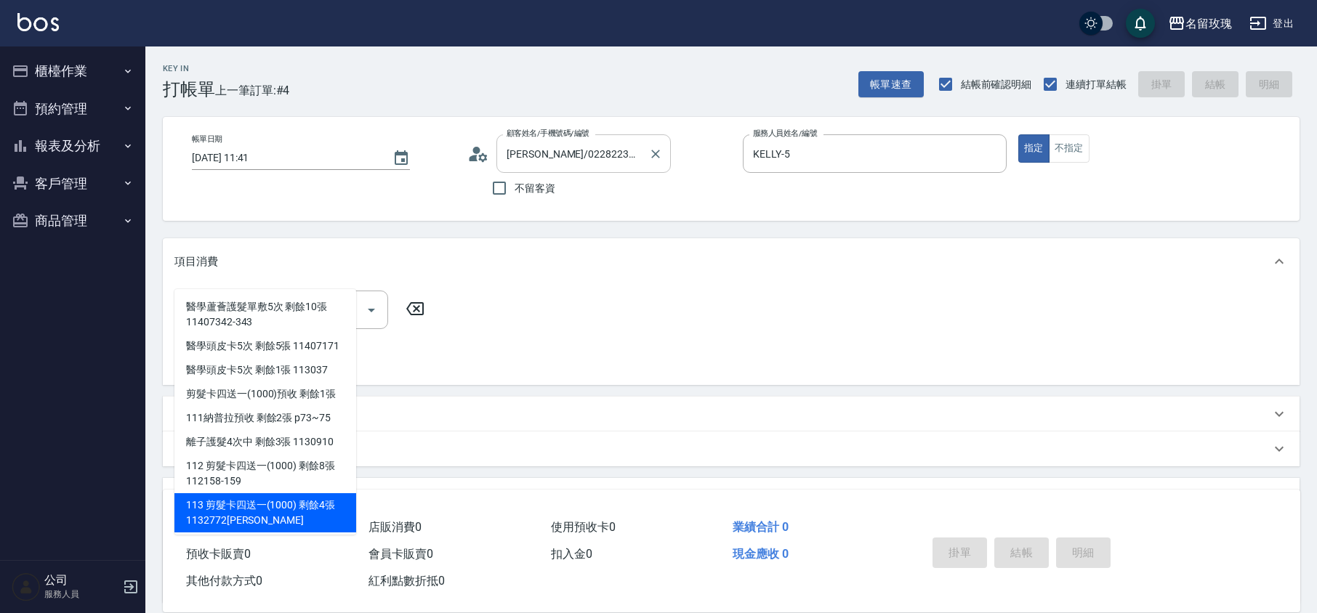
click at [661, 143] on div at bounding box center [654, 153] width 19 height 39
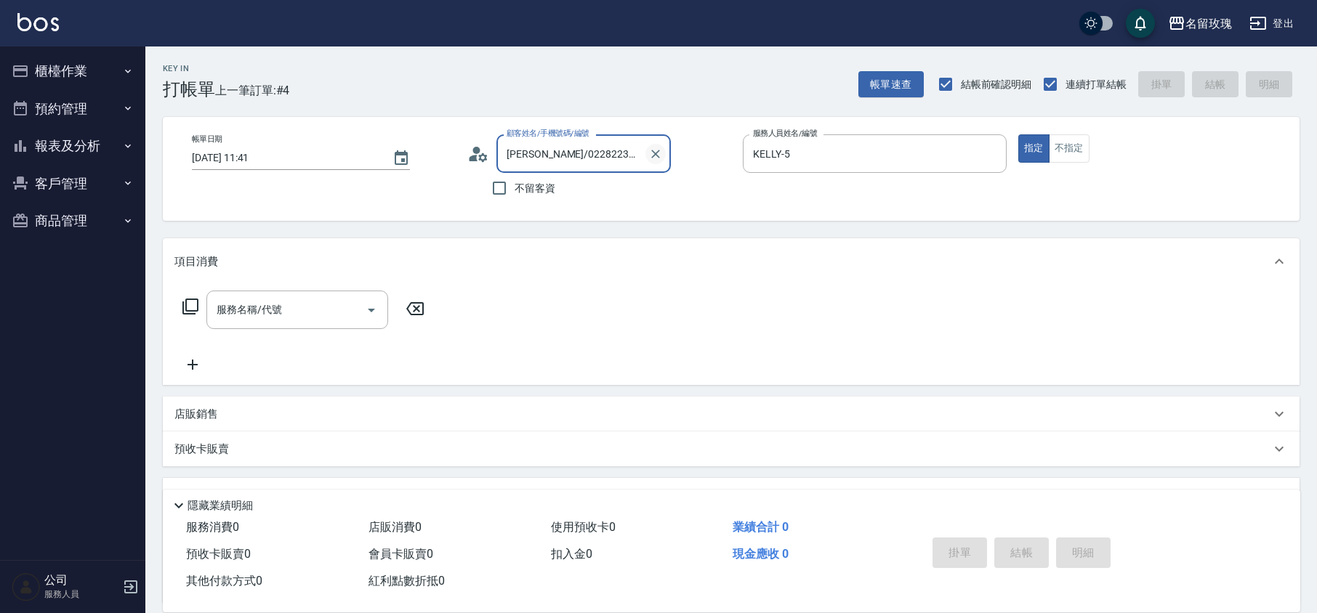
click at [663, 150] on button "Clear" at bounding box center [655, 154] width 20 height 20
click at [693, 189] on div "顧客姓名/手機號碼/編號 顧客姓名/手機號碼/編號 不留客資" at bounding box center [599, 168] width 264 height 69
